Goal: Task Accomplishment & Management: Use online tool/utility

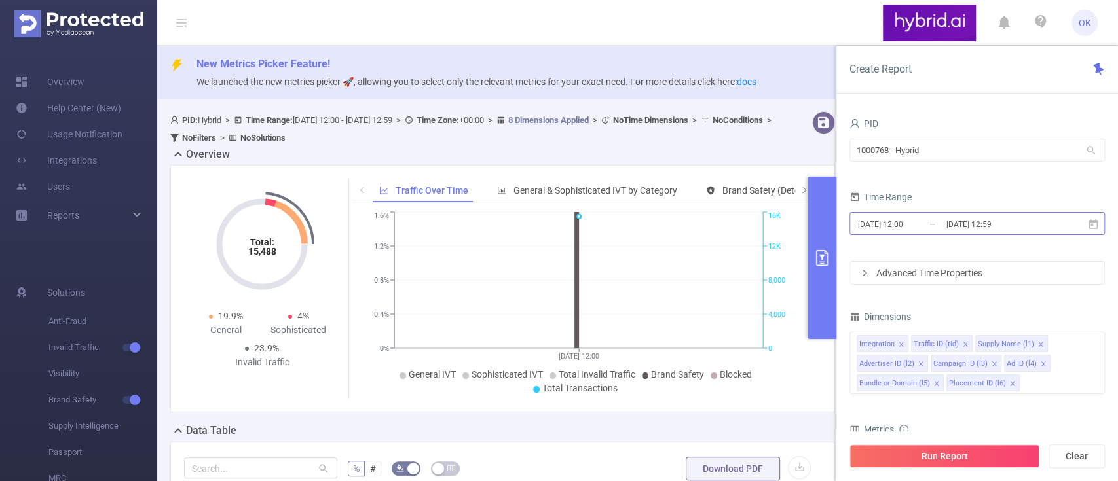
click at [933, 221] on input "[DATE] 12:00" at bounding box center [910, 224] width 106 height 18
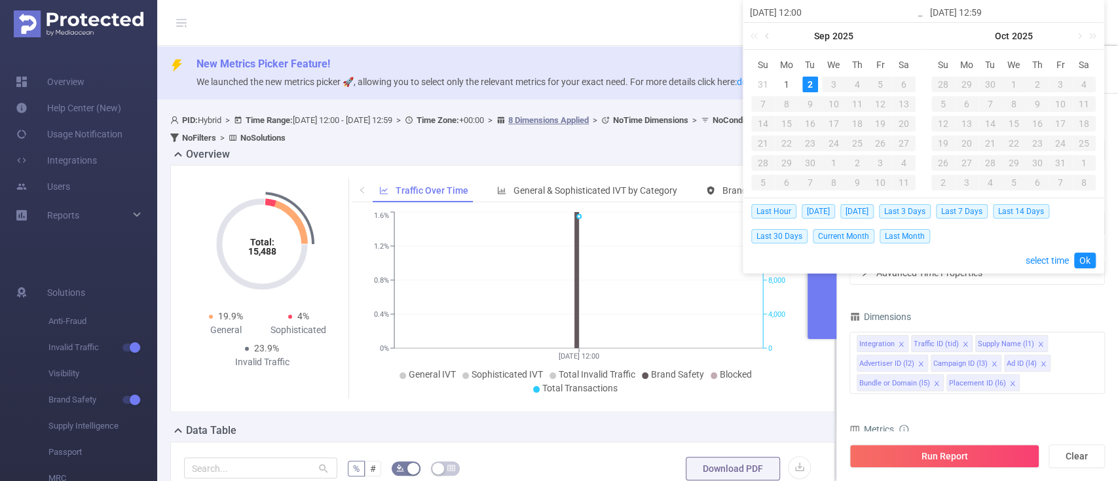
click at [770, 33] on link at bounding box center [768, 36] width 12 height 26
click at [877, 81] on div "1" at bounding box center [880, 85] width 16 height 16
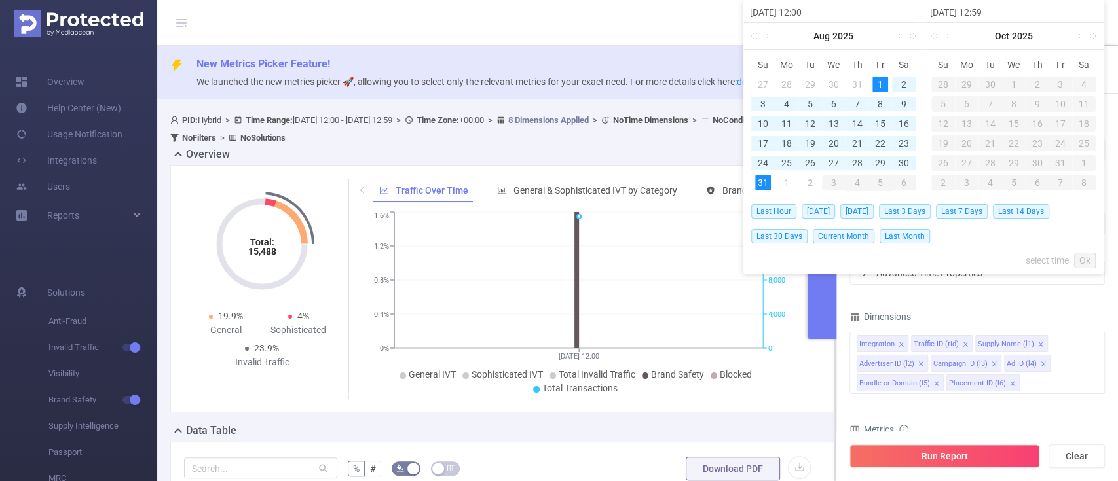
click at [765, 180] on div "31" at bounding box center [763, 183] width 16 height 16
type input "[DATE] 12:00"
type input "[DATE] 12:59"
type input "[DATE] 12:00"
type input "[DATE] 12:59"
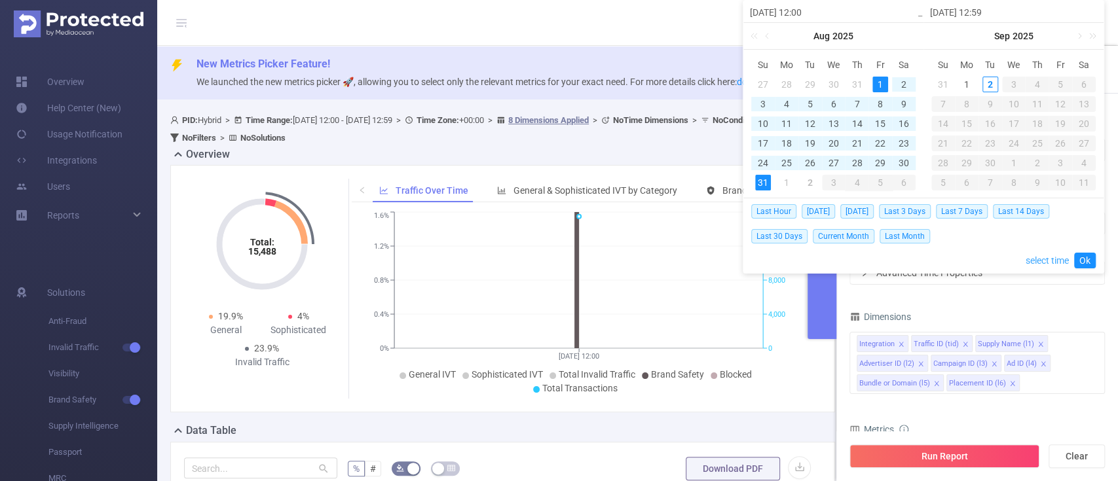
click at [1030, 258] on link "select time" at bounding box center [1047, 260] width 43 height 25
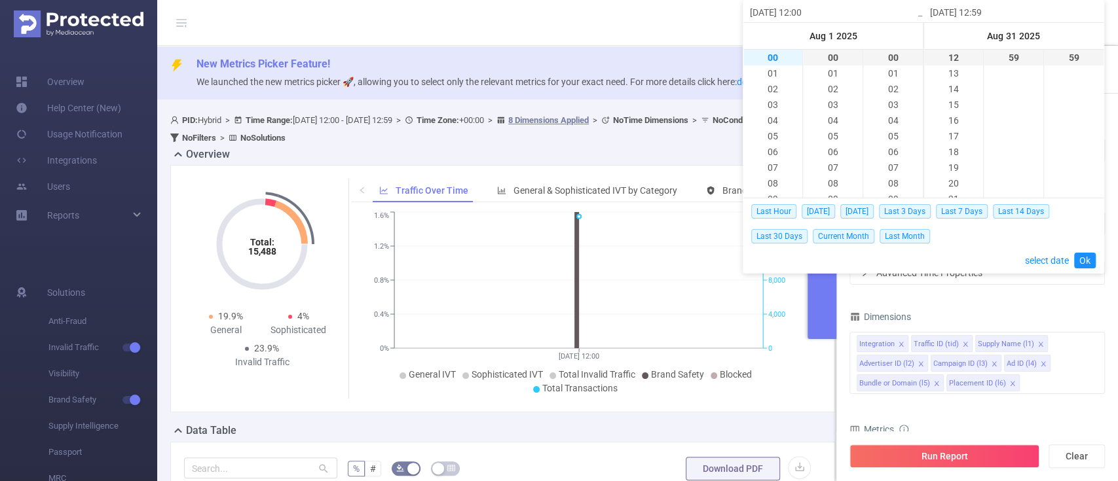
click at [773, 60] on li "00" at bounding box center [772, 58] width 59 height 16
type input "[DATE] 00:00"
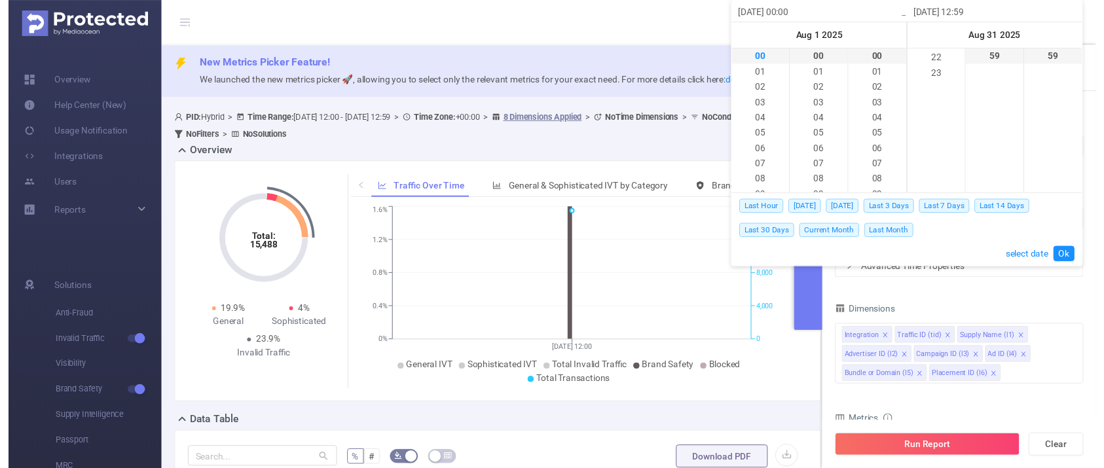
scroll to position [362, 0]
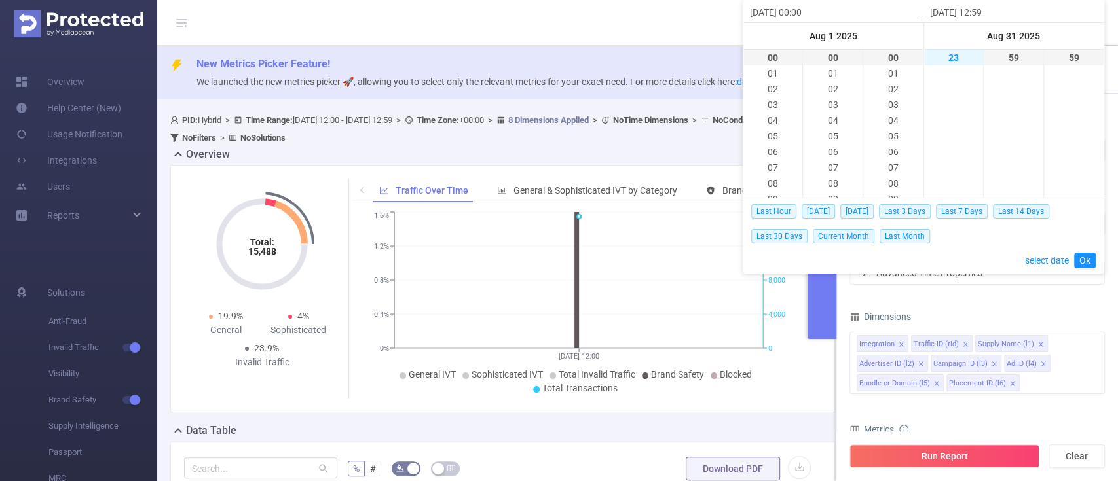
click at [951, 56] on li "23" at bounding box center [953, 58] width 59 height 16
type input "[DATE] 23:59"
click at [1079, 262] on link "Ok" at bounding box center [1085, 261] width 22 height 16
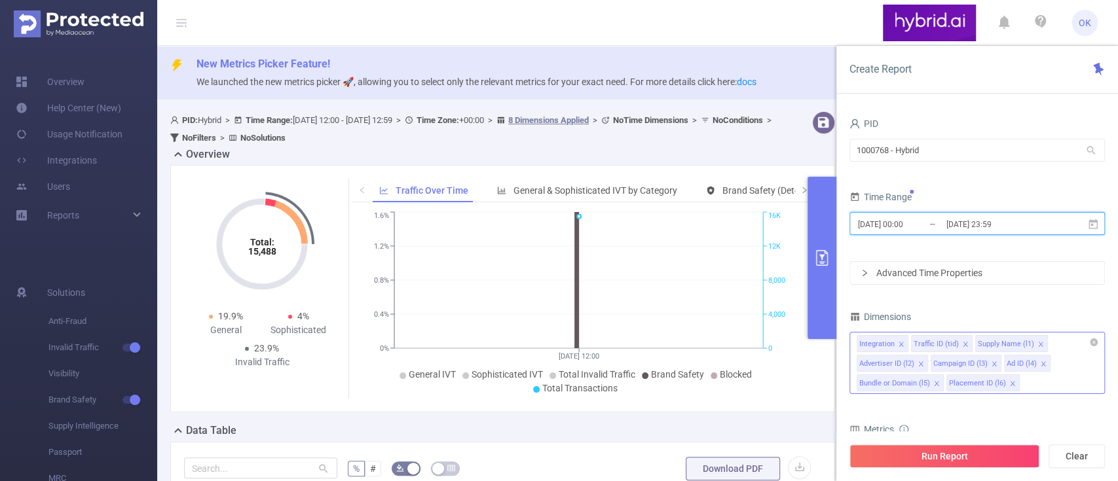
click at [898, 343] on icon "icon: close" at bounding box center [901, 344] width 7 height 7
click at [908, 343] on icon "icon: close" at bounding box center [911, 344] width 7 height 7
click at [895, 362] on icon "icon: close" at bounding box center [896, 364] width 7 height 7
click at [1010, 364] on icon "icon: close" at bounding box center [1012, 364] width 5 height 5
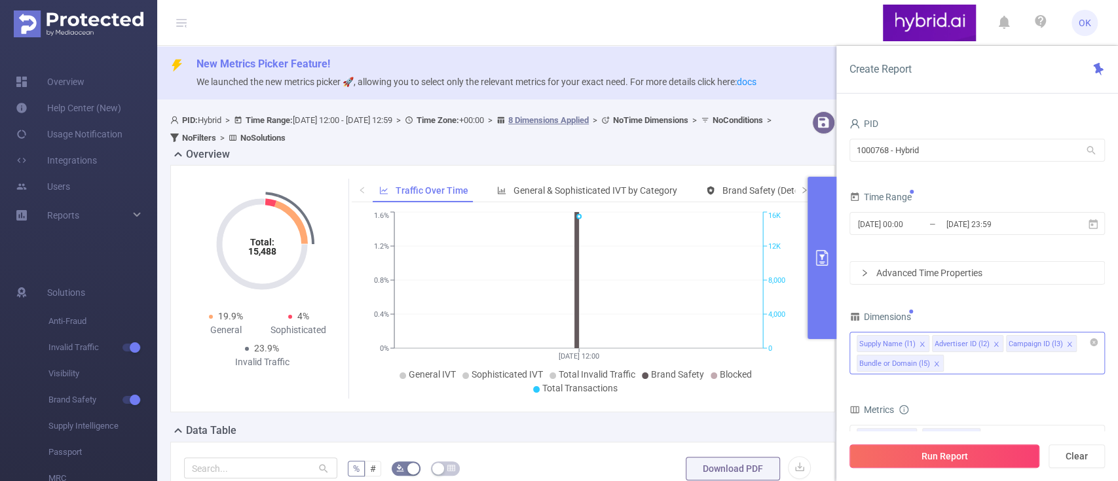
click at [952, 456] on button "Run Report" at bounding box center [944, 457] width 190 height 24
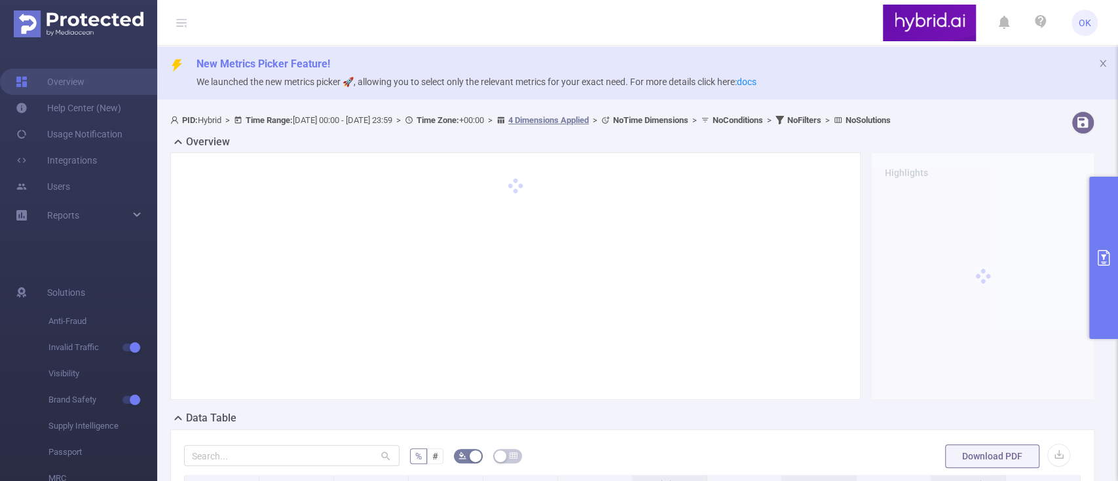
click at [1109, 252] on icon "primary" at bounding box center [1104, 258] width 16 height 16
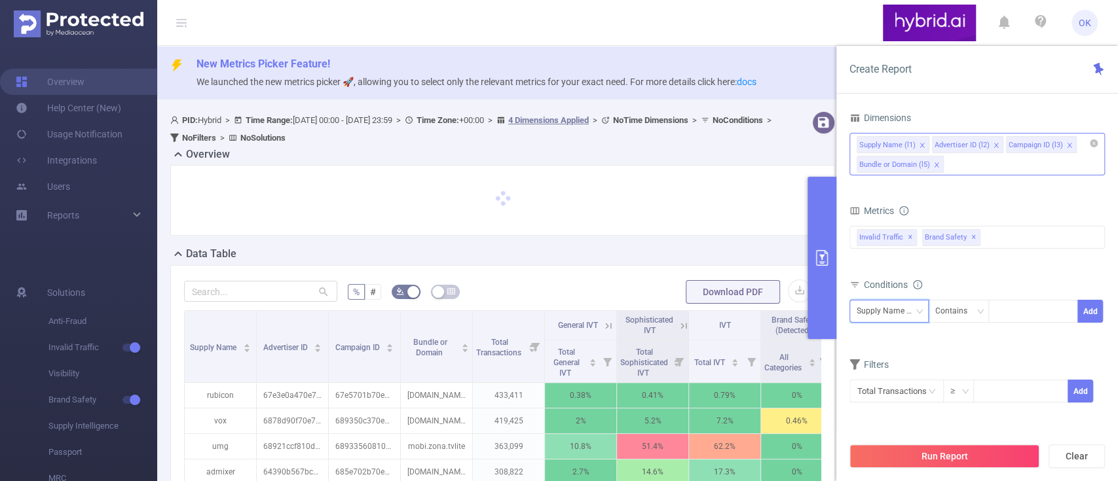
click at [917, 309] on icon "icon: down" at bounding box center [919, 311] width 7 height 5
drag, startPoint x: 892, startPoint y: 359, endPoint x: 902, endPoint y: 359, distance: 9.8
click at [899, 359] on li "Advertiser ID (l2)" at bounding box center [900, 358] width 103 height 21
click at [1011, 304] on div at bounding box center [1033, 312] width 75 height 22
paste input "6874bba870e7b2c6b8398160"
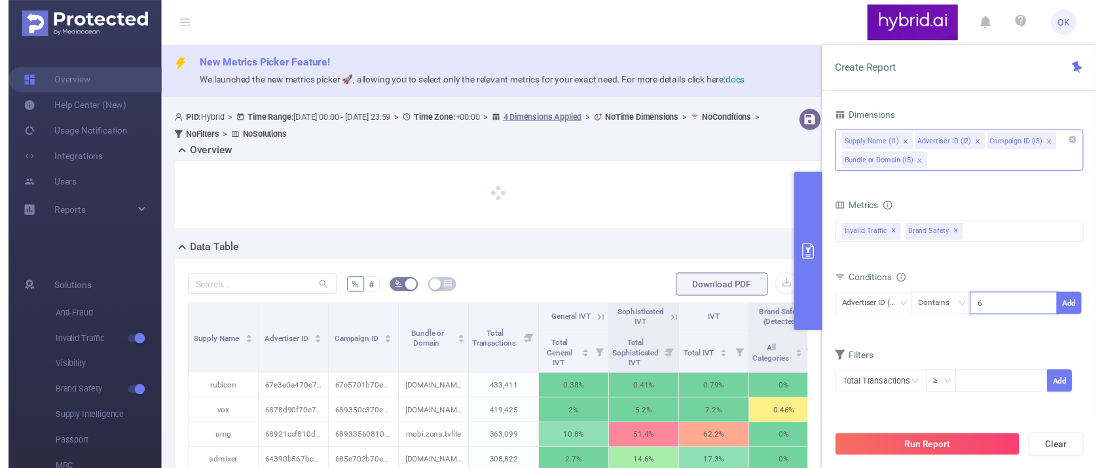
scroll to position [0, 31]
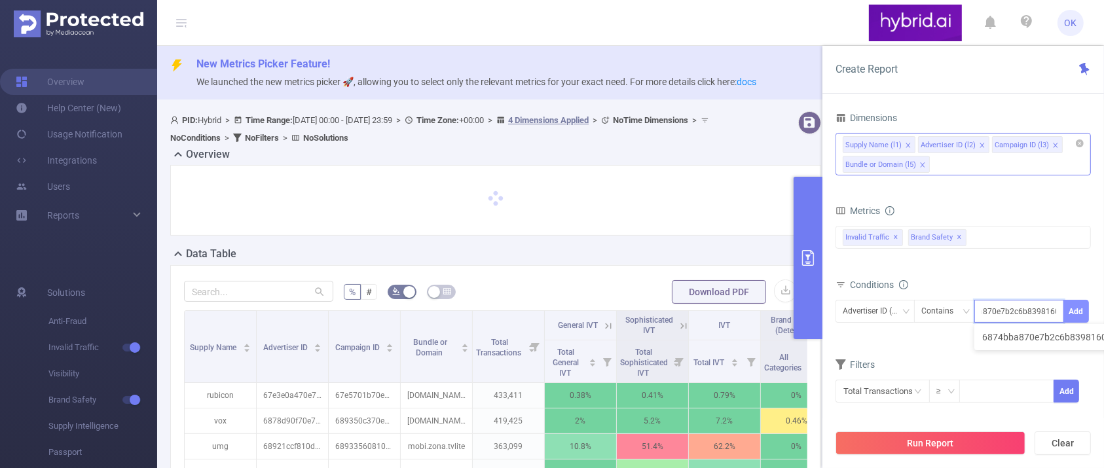
type input "6874bba870e7b2c6b8398160"
click at [1078, 312] on button "Add" at bounding box center [1077, 311] width 26 height 23
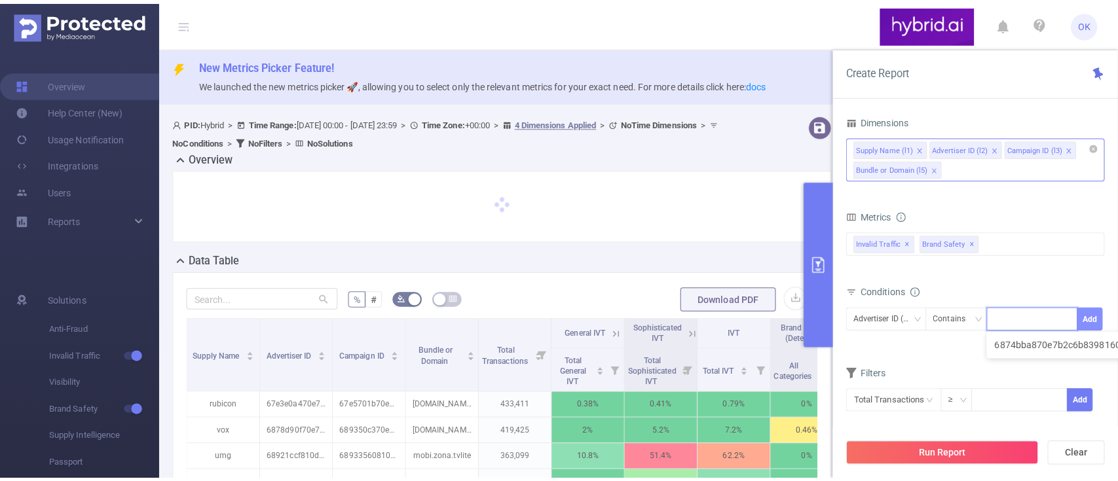
scroll to position [0, 0]
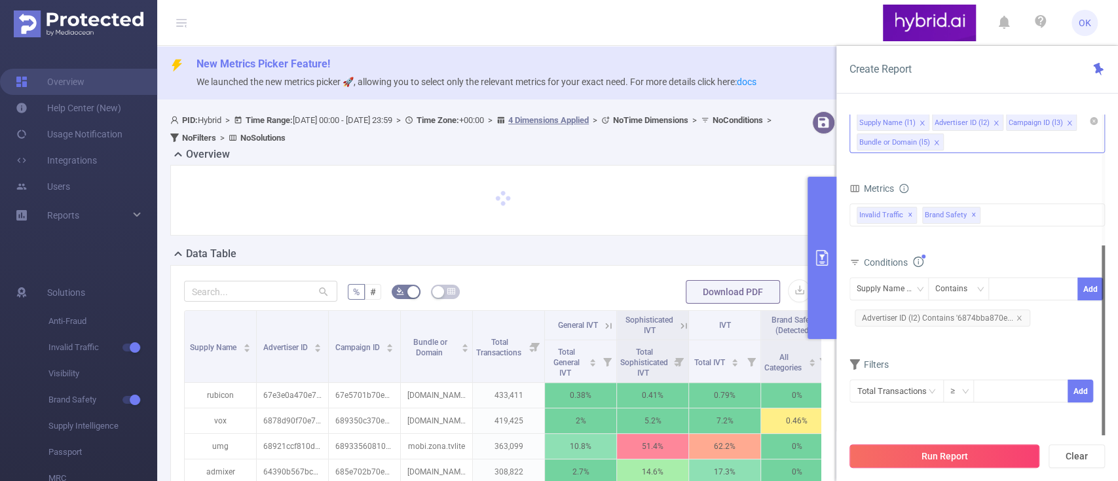
click at [956, 455] on button "Run Report" at bounding box center [944, 457] width 190 height 24
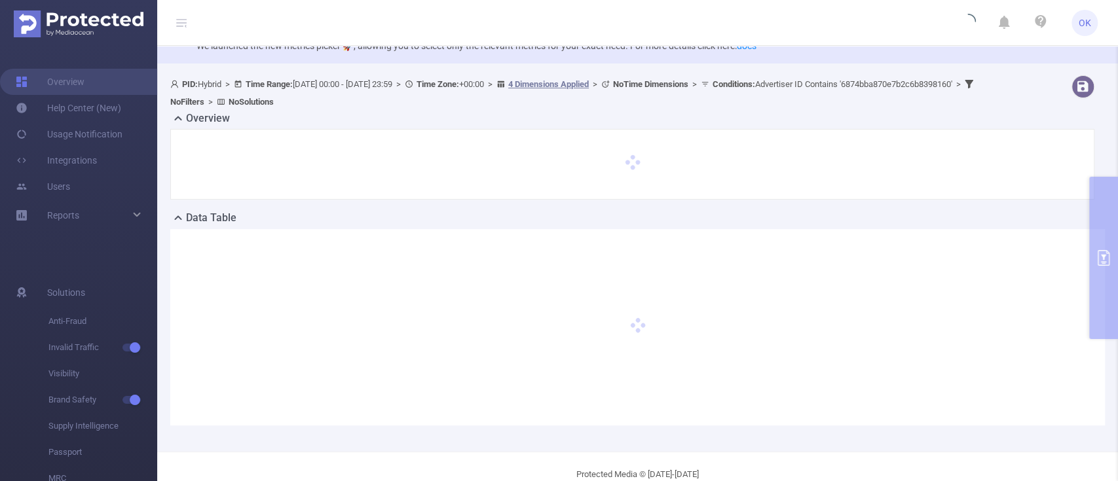
scroll to position [61, 0]
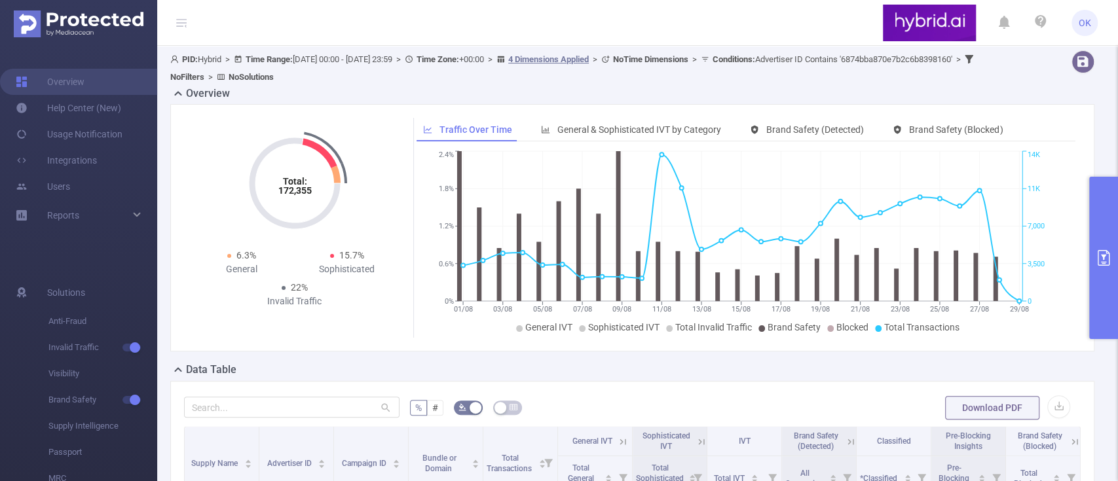
click at [1093, 268] on button "primary" at bounding box center [1103, 258] width 29 height 162
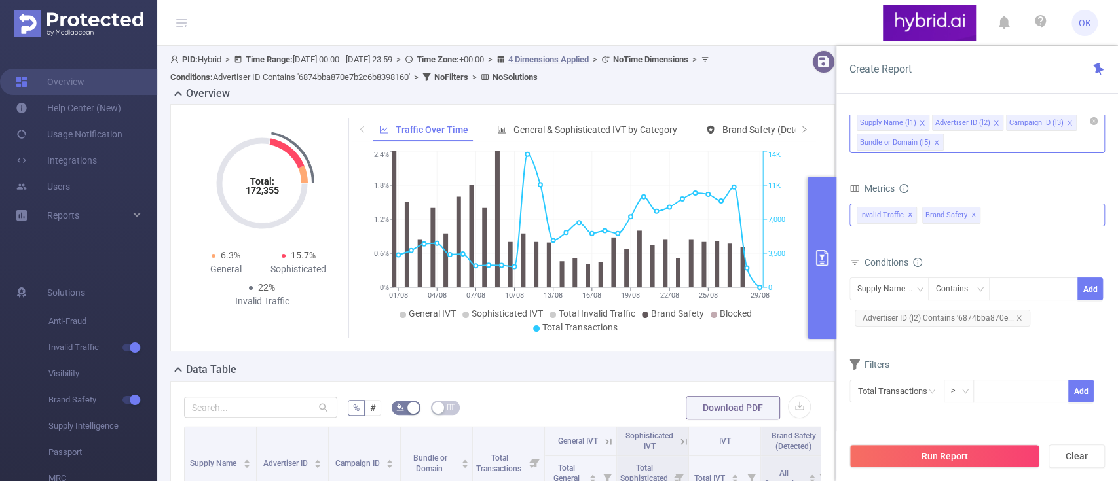
click at [1022, 219] on div "Invalid Traffic ✕ Brand Safety ✕" at bounding box center [976, 215] width 255 height 23
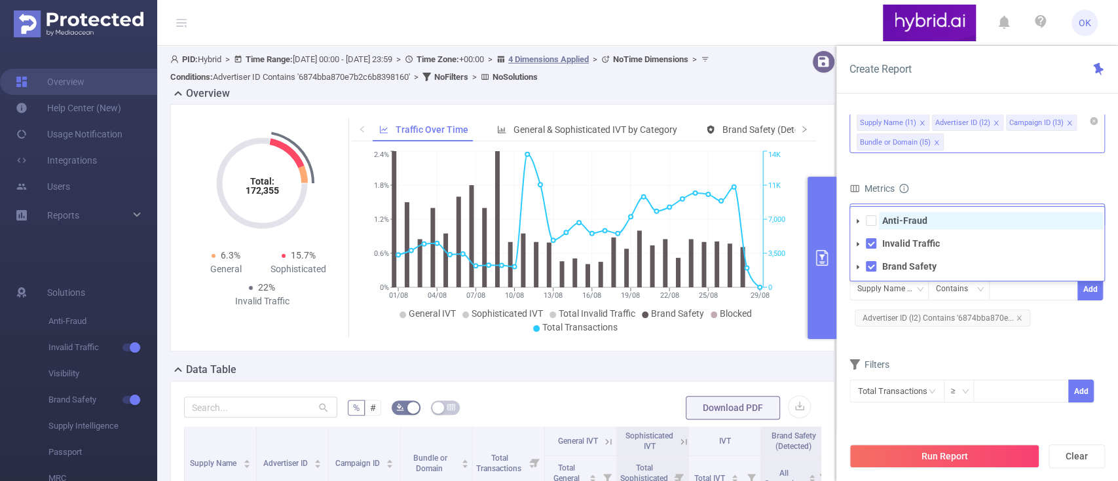
click at [901, 219] on strong "Anti-Fraud" at bounding box center [904, 220] width 45 height 10
click at [958, 458] on button "Run Report" at bounding box center [944, 457] width 190 height 24
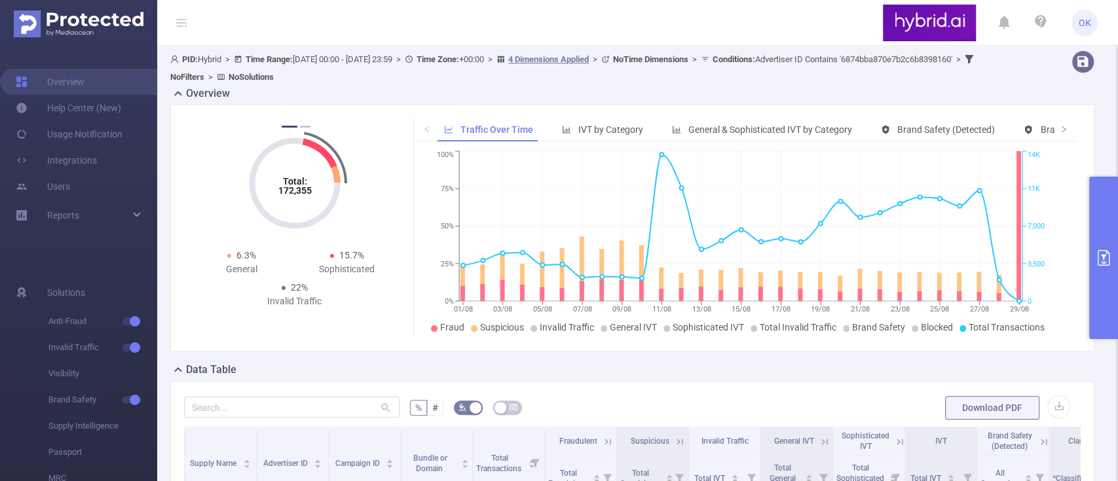
click at [1111, 195] on button "primary" at bounding box center [1103, 258] width 29 height 162
